Goal: Information Seeking & Learning: Compare options

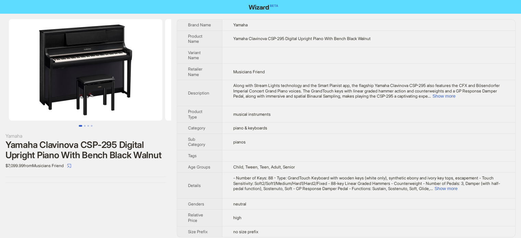
click at [283, 135] on td "pianos" at bounding box center [368, 142] width 293 height 16
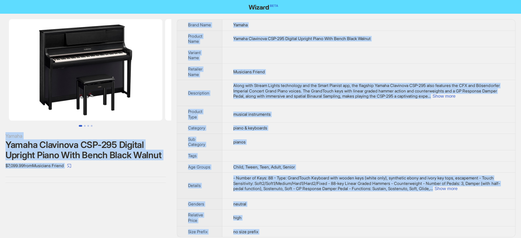
type textarea "**********"
click at [226, 49] on td at bounding box center [368, 55] width 293 height 16
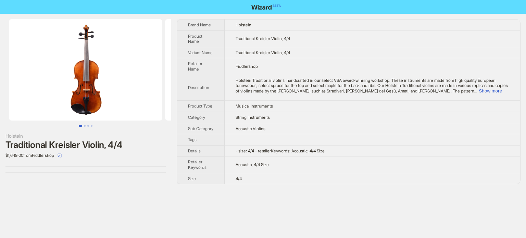
scroll to position [321, 0]
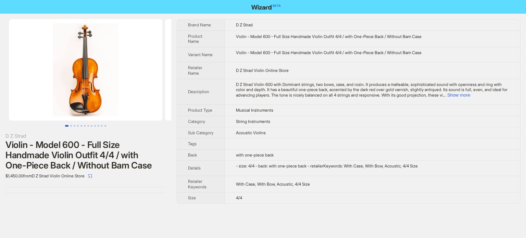
scroll to position [321, 0]
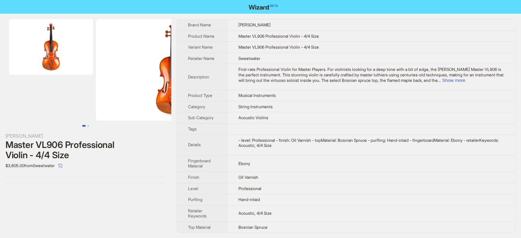
scroll to position [321, 0]
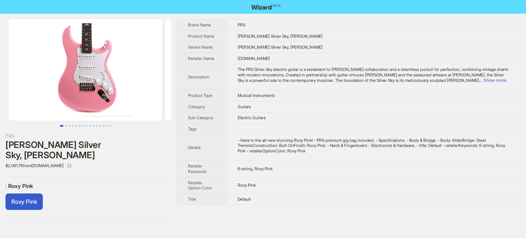
scroll to position [321, 0]
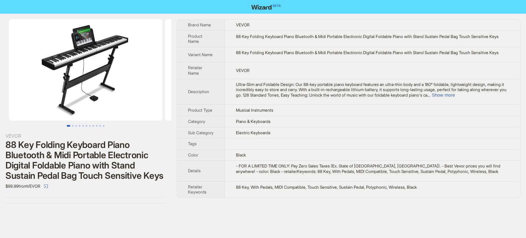
scroll to position [321, 0]
drag, startPoint x: 250, startPoint y: 144, endPoint x: 229, endPoint y: 145, distance: 20.9
type textarea "********"
click at [229, 138] on td "Electric Keyboards" at bounding box center [372, 132] width 295 height 11
copy span "Electric"
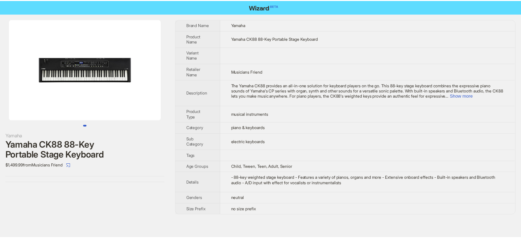
scroll to position [321, 0]
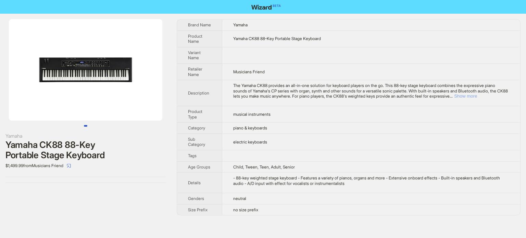
click at [477, 95] on button "Show more" at bounding box center [465, 96] width 23 height 5
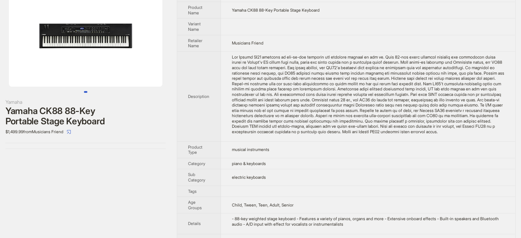
scroll to position [62, 0]
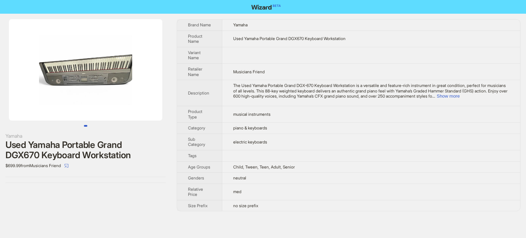
scroll to position [321, 0]
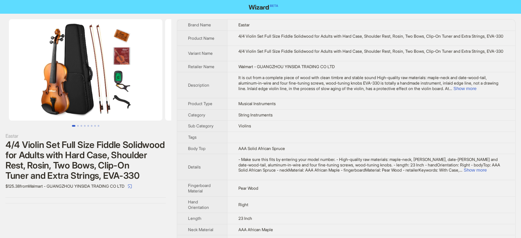
scroll to position [321, 0]
click at [291, 132] on td "Violins" at bounding box center [371, 126] width 288 height 11
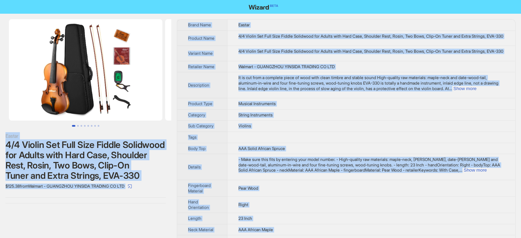
type textarea "**********"
click at [105, 161] on div "4/4 Violin Set Full Size Fiddle Solidwood for Adults with Hard Case, Shoulder R…" at bounding box center [85, 160] width 160 height 41
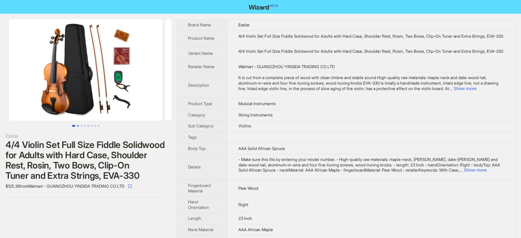
click at [78, 126] on button "Go to slide 2" at bounding box center [78, 126] width 2 height 2
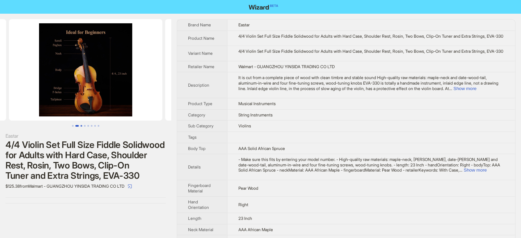
click at [82, 125] on button "Go to slide 3" at bounding box center [82, 126] width 2 height 2
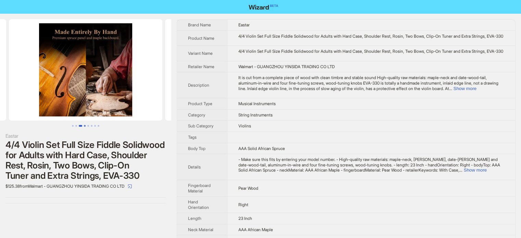
click at [84, 125] on button "Go to slide 4" at bounding box center [85, 126] width 2 height 2
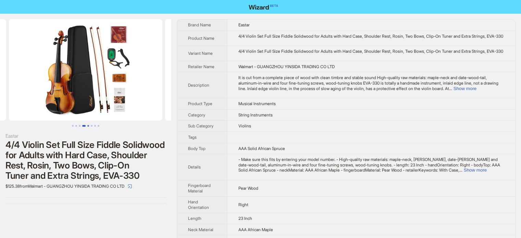
click at [87, 125] on button "Go to slide 5" at bounding box center [88, 126] width 2 height 2
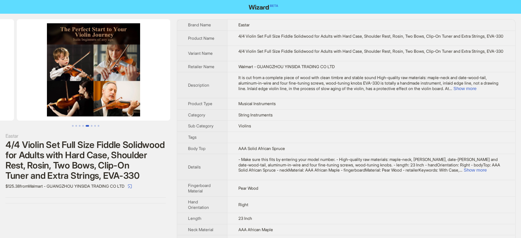
scroll to position [0, 625]
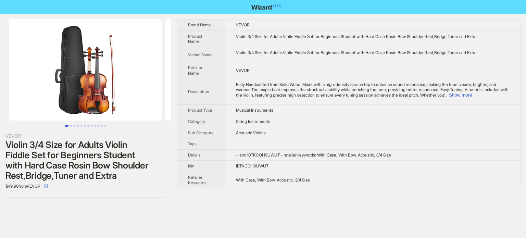
scroll to position [321, 0]
click at [472, 94] on button "Show more" at bounding box center [460, 95] width 23 height 5
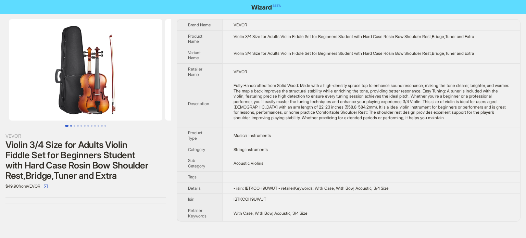
click at [72, 126] on button "Go to slide 2" at bounding box center [71, 126] width 2 height 2
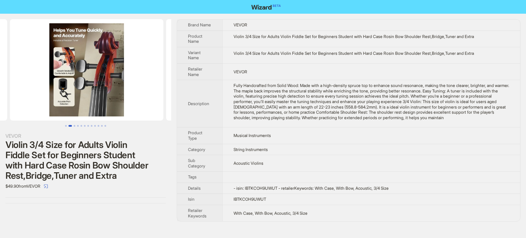
scroll to position [0, 156]
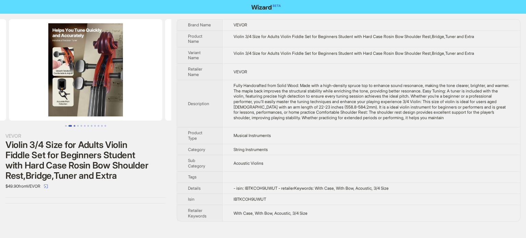
click at [74, 125] on button "Go to slide 3" at bounding box center [75, 126] width 2 height 2
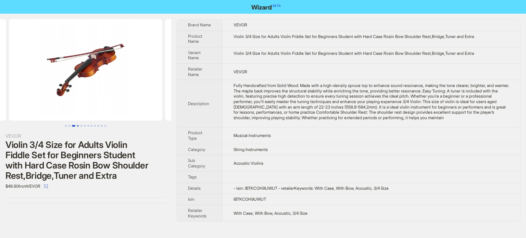
click at [77, 125] on button "Go to slide 4" at bounding box center [78, 126] width 2 height 2
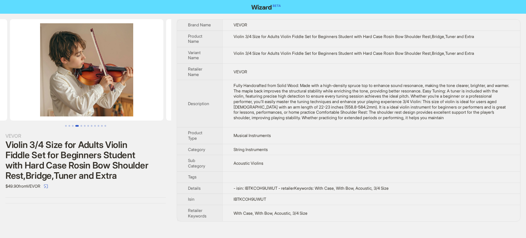
scroll to position [0, 469]
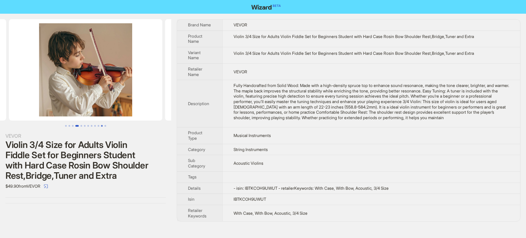
click at [102, 125] on button "Go to slide 11" at bounding box center [102, 126] width 2 height 2
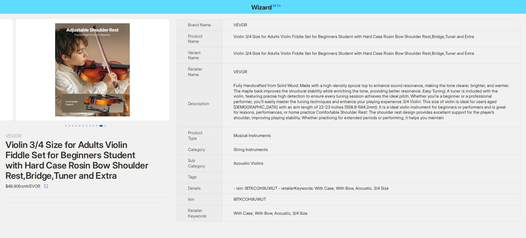
scroll to position [0, 1563]
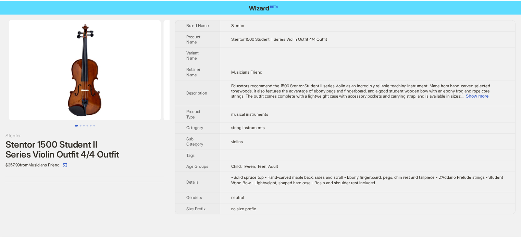
scroll to position [321, 0]
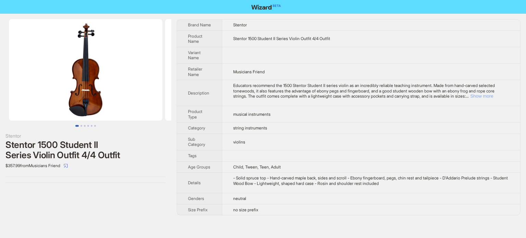
click at [491, 99] on button "Show more" at bounding box center [482, 96] width 23 height 5
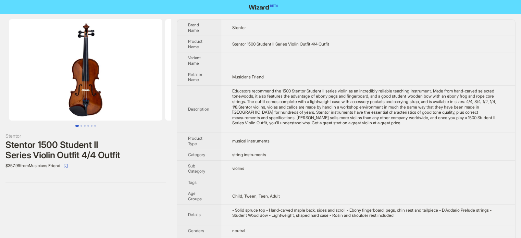
click at [301, 198] on td "Child, Tween, Teen, Adult" at bounding box center [368, 196] width 294 height 16
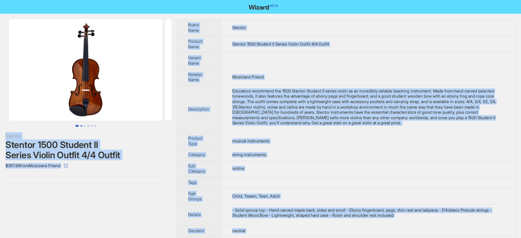
type textarea "**********"
click at [81, 125] on button "Go to slide 2" at bounding box center [82, 126] width 2 height 2
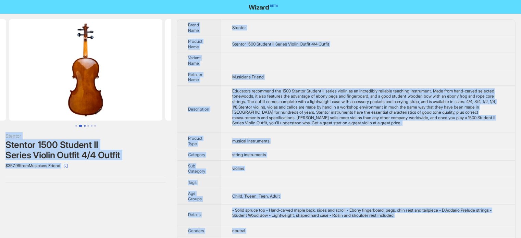
click at [84, 125] on button "Go to slide 3" at bounding box center [85, 126] width 2 height 2
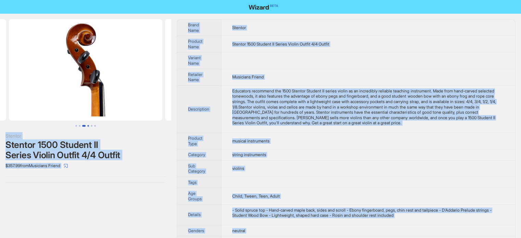
click at [87, 125] on button "Go to slide 4" at bounding box center [88, 126] width 2 height 2
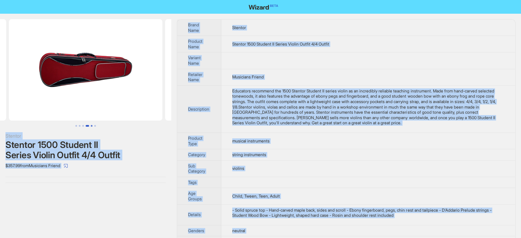
click at [91, 125] on button "Go to slide 5" at bounding box center [92, 126] width 2 height 2
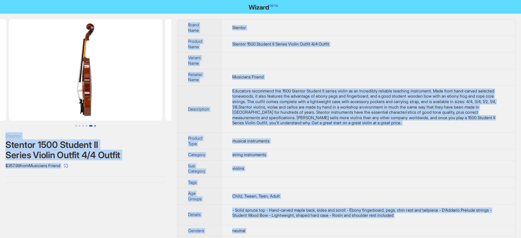
click at [94, 125] on button "Go to slide 6" at bounding box center [95, 126] width 2 height 2
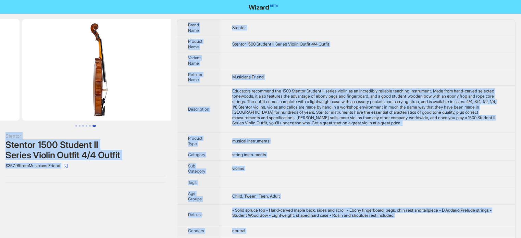
scroll to position [0, 781]
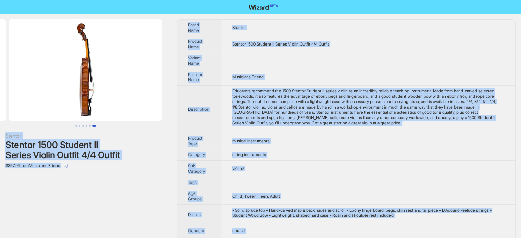
click at [341, 107] on div "Educators recommend the 1500 Stentor Student II series violin as an incredibly …" at bounding box center [368, 106] width 272 height 37
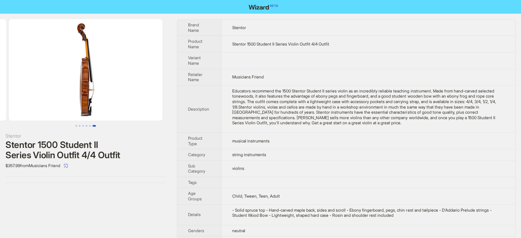
click at [301, 119] on div "Educators recommend the 1500 Stentor Student II series violin as an incredibly …" at bounding box center [368, 106] width 272 height 37
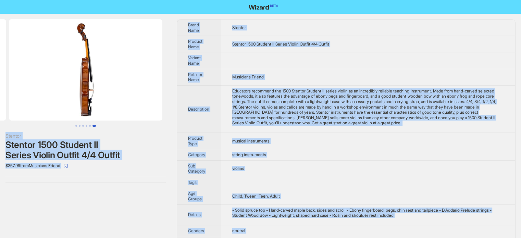
click at [42, 187] on div "Stentor Stentor 1500 Student II Series Violin Outfit 4/4 Outfit $357.99 from Mu…" at bounding box center [85, 101] width 171 height 175
click at [316, 69] on td "Musicians Friend" at bounding box center [368, 77] width 294 height 16
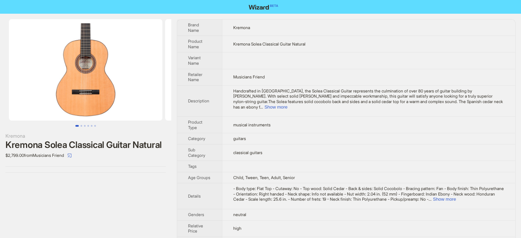
scroll to position [321, 0]
click at [288, 105] on button "Show more" at bounding box center [276, 107] width 23 height 5
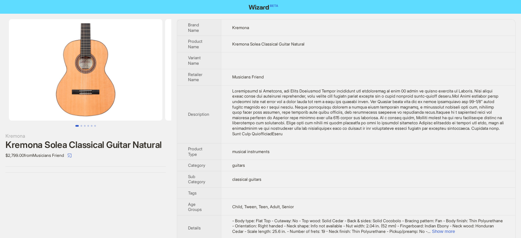
scroll to position [63, 0]
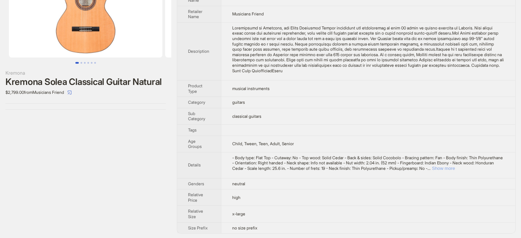
click at [455, 169] on button "Show more" at bounding box center [443, 168] width 23 height 5
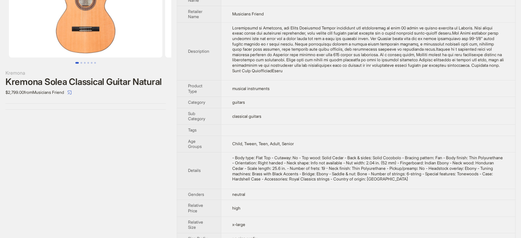
click at [286, 134] on td at bounding box center [368, 130] width 294 height 11
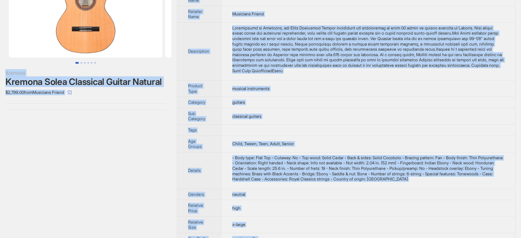
drag, startPoint x: 53, startPoint y: 147, endPoint x: 53, endPoint y: 13, distance: 134.7
type textarea "**********"
click at [53, 147] on div "Kremona Kremona Solea Classical Guitar Natural $2,799.00 from Musicians Friend" at bounding box center [85, 100] width 171 height 299
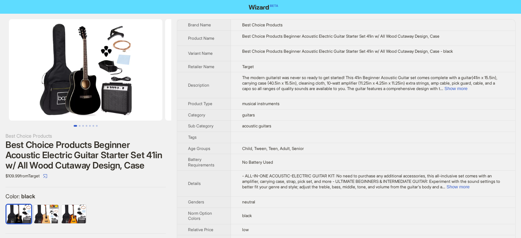
scroll to position [321, 0]
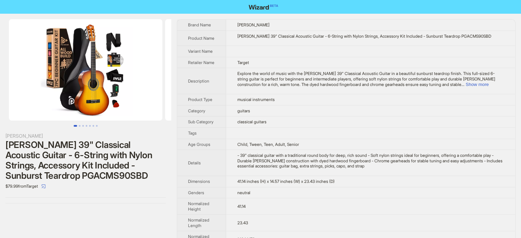
scroll to position [321, 0]
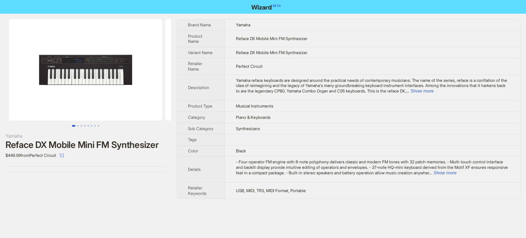
scroll to position [321, 0]
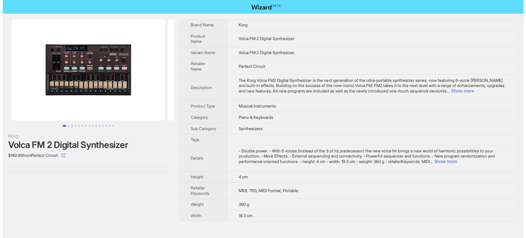
scroll to position [321, 0]
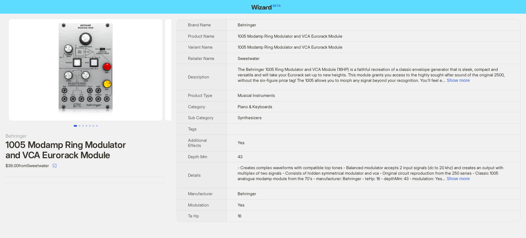
scroll to position [321, 0]
click at [217, 91] on th "Product Type" at bounding box center [202, 95] width 50 height 11
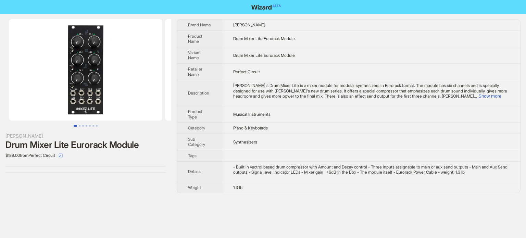
scroll to position [321, 0]
click at [222, 91] on th "Description" at bounding box center [199, 93] width 45 height 26
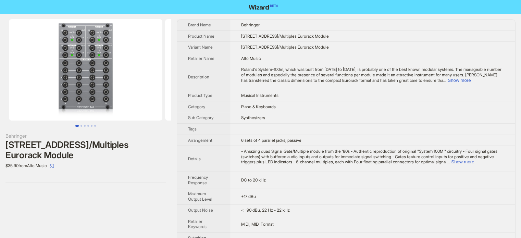
scroll to position [321, 0]
click at [243, 118] on span "Synthesizers" at bounding box center [253, 117] width 24 height 5
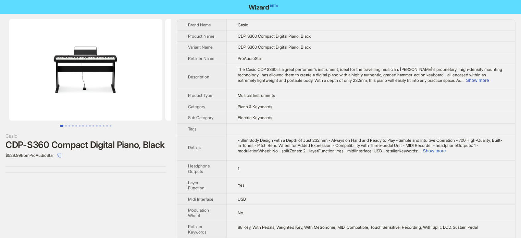
click at [213, 152] on th "Details" at bounding box center [202, 148] width 50 height 26
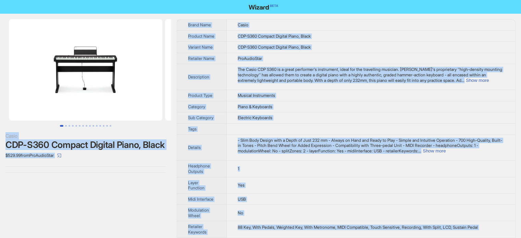
type textarea "**********"
click at [249, 79] on span "The Casio CDP S360 is a great performer's instrument, ideal for the travelling …" at bounding box center [370, 75] width 265 height 16
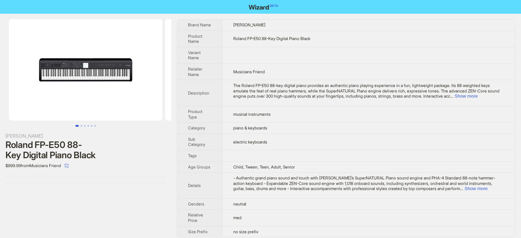
scroll to position [321, 0]
click at [251, 108] on td "musical instruments" at bounding box center [368, 114] width 293 height 16
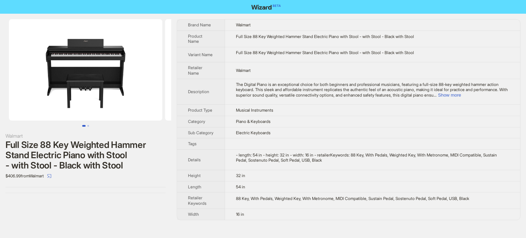
scroll to position [321, 0]
click at [218, 99] on th "Description" at bounding box center [201, 92] width 48 height 26
click at [253, 37] on div "Full Size 88 Key Weighted Hammer Stand Electric Piano with Stool - with Stool -…" at bounding box center [372, 36] width 273 height 5
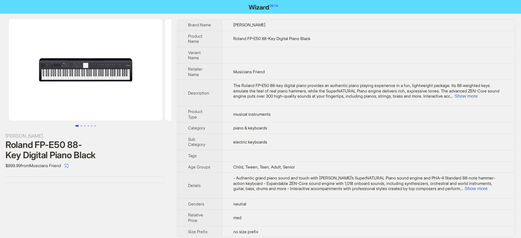
scroll to position [321, 0]
drag, startPoint x: 263, startPoint y: 39, endPoint x: 276, endPoint y: 49, distance: 16.8
type textarea "******"
click at [279, 40] on span "Roland FP-E50 88-Key Digital Piano Black" at bounding box center [271, 38] width 77 height 5
click at [269, 50] on td at bounding box center [368, 55] width 293 height 16
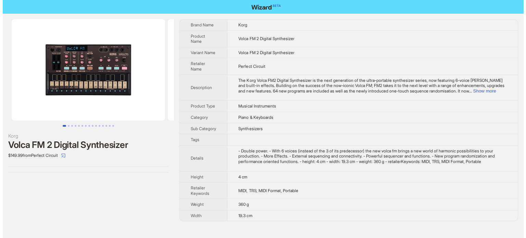
scroll to position [321, 0]
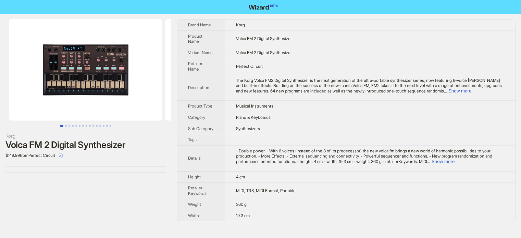
click at [244, 95] on td "The Korg Volca FM2 Digital Synthesizer is the next generation of the ultra-port…" at bounding box center [370, 88] width 291 height 26
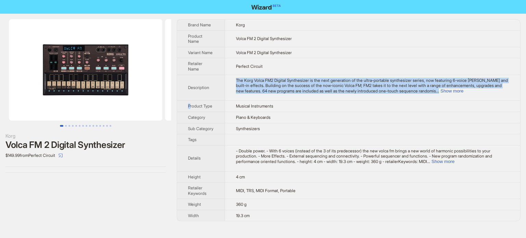
type textarea "**********"
click at [244, 95] on td "The Korg Volca FM2 Digital Synthesizer is the next generation of the ultra-port…" at bounding box center [372, 88] width 295 height 26
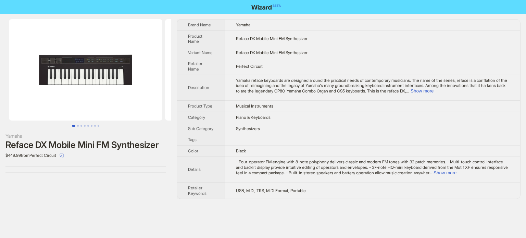
scroll to position [321, 0]
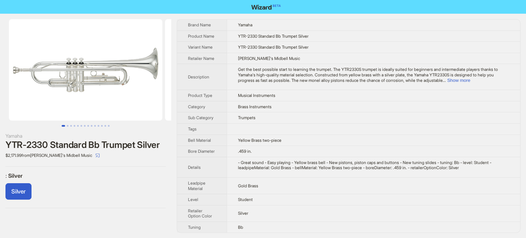
click at [202, 89] on tbody "Brand Name Yamaha Product Name YTR-2330 Standard Bb Trumpet Silver Variant Name…" at bounding box center [348, 126] width 343 height 213
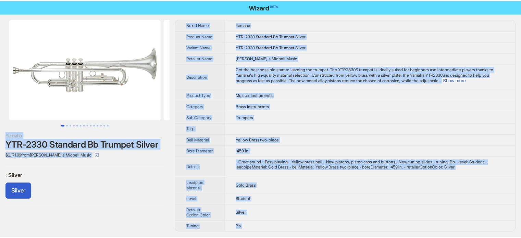
scroll to position [321, 0]
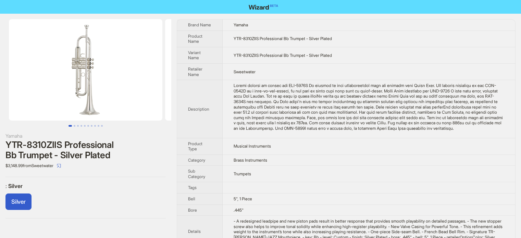
click at [250, 127] on tbody "Brand Name Yamaha Product Name YTR-8310ZIIS Professional Bb Trumpet - Silver Pl…" at bounding box center [346, 161] width 338 height 283
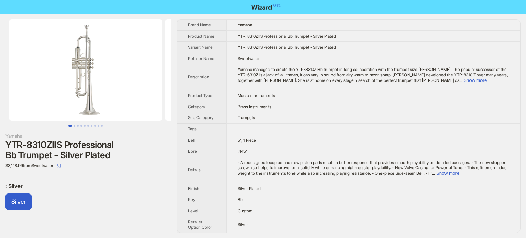
scroll to position [321, 0]
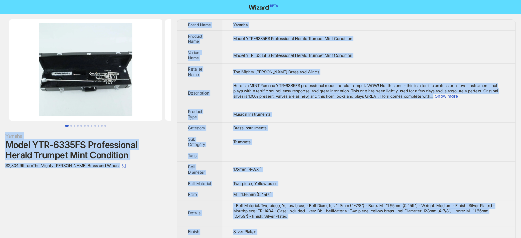
scroll to position [321, 0]
